Goal: Task Accomplishment & Management: Manage account settings

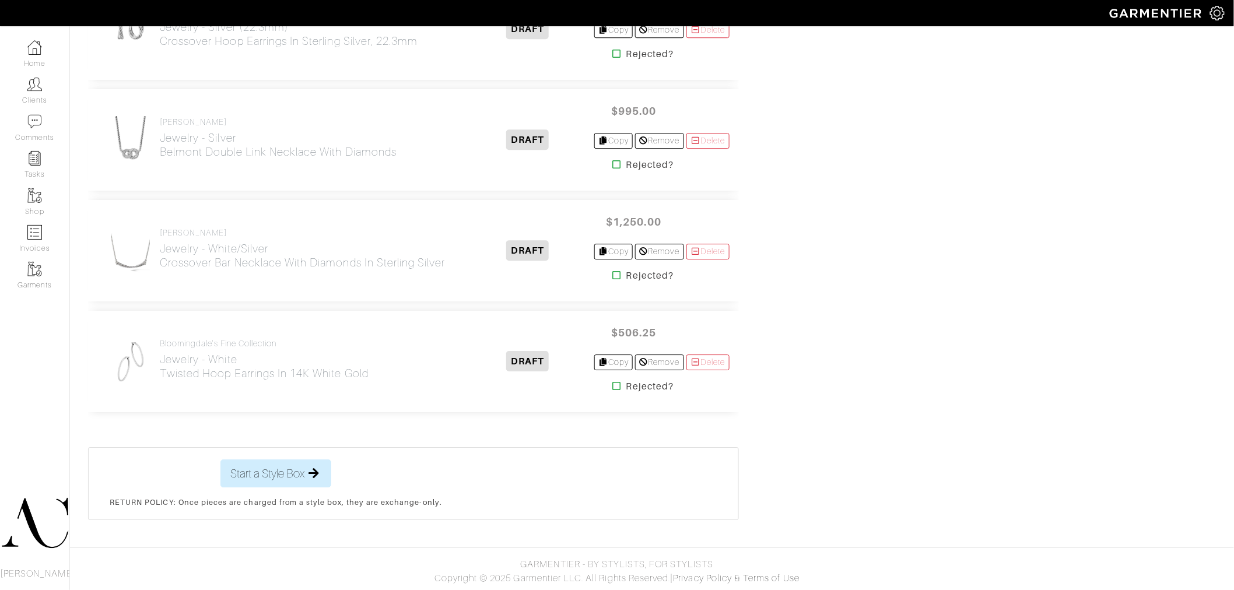
scroll to position [2832, 0]
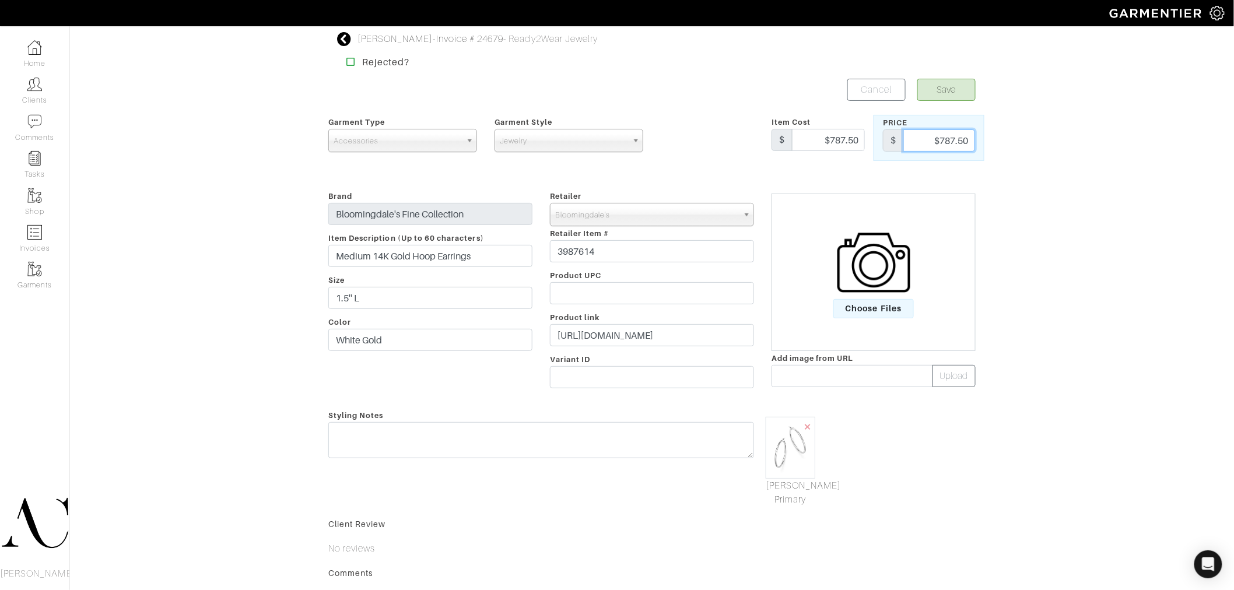
click at [940, 139] on input "$787.50" at bounding box center [940, 141] width 72 height 22
type input "2100"
click at [918, 79] on button "Save" at bounding box center [947, 90] width 58 height 22
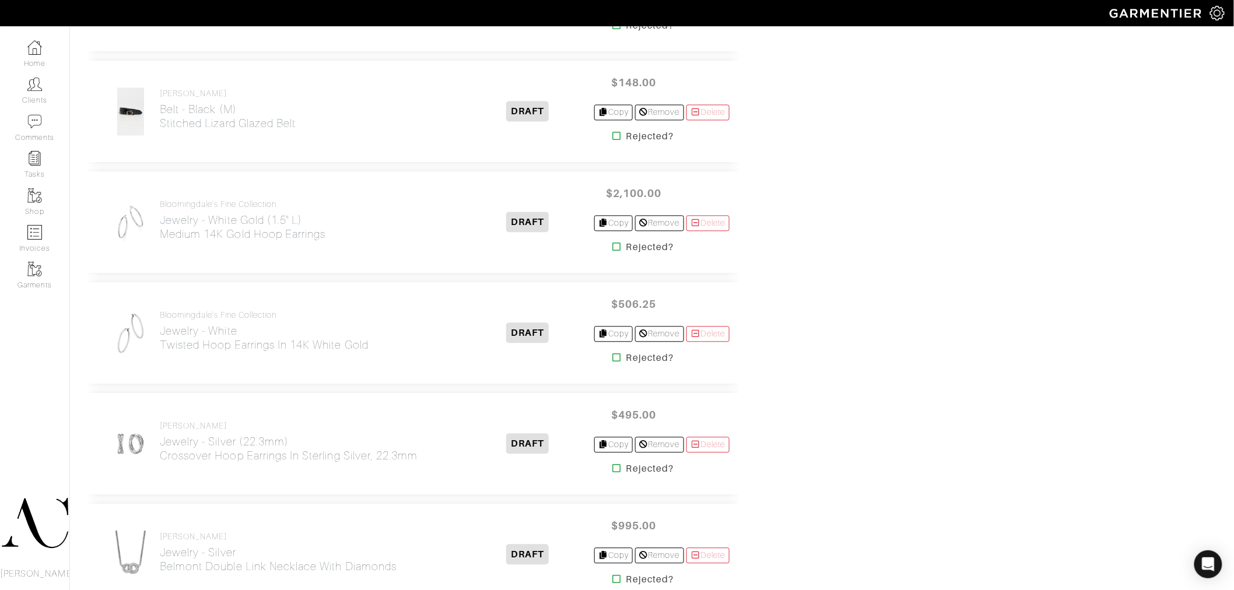
scroll to position [2785, 0]
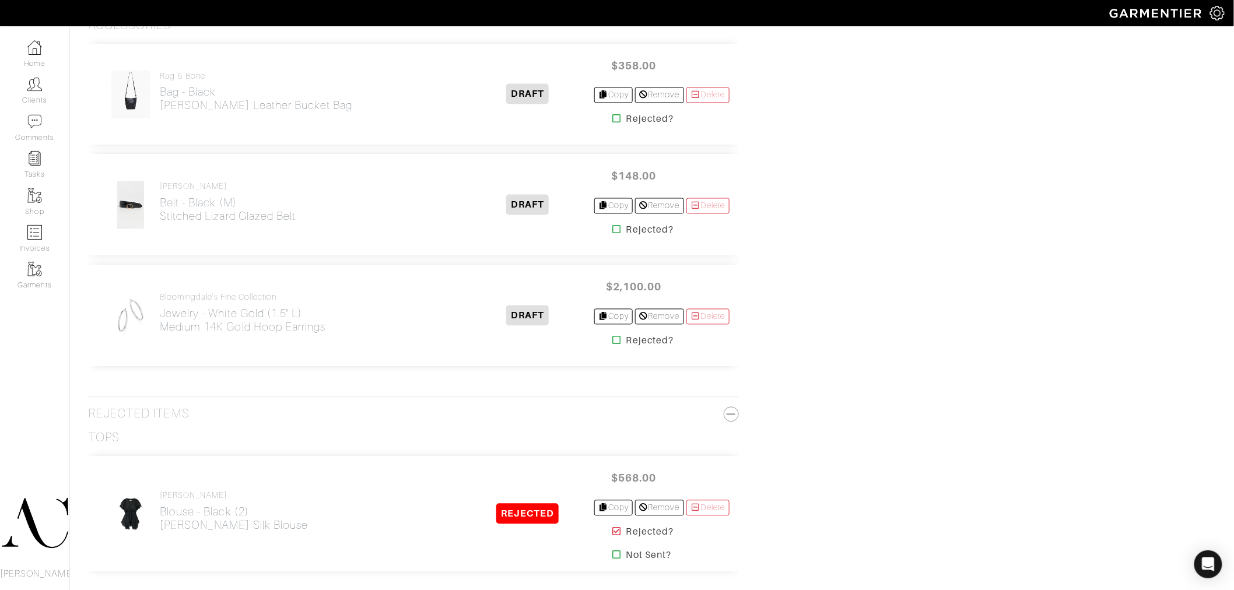
scroll to position [842, 0]
